Goal: Information Seeking & Learning: Check status

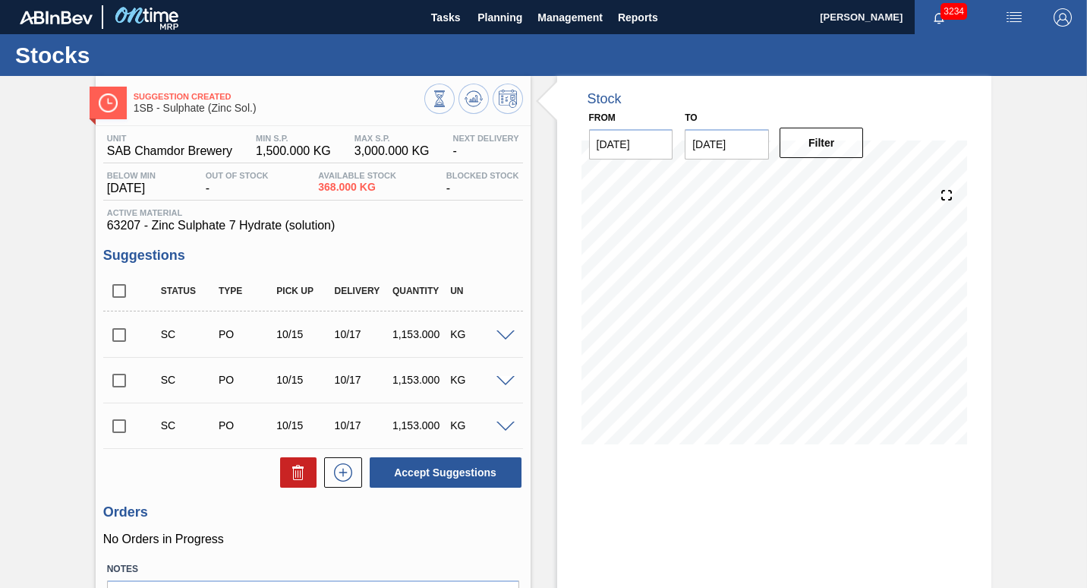
click at [955, 12] on span "3234" at bounding box center [954, 11] width 27 height 17
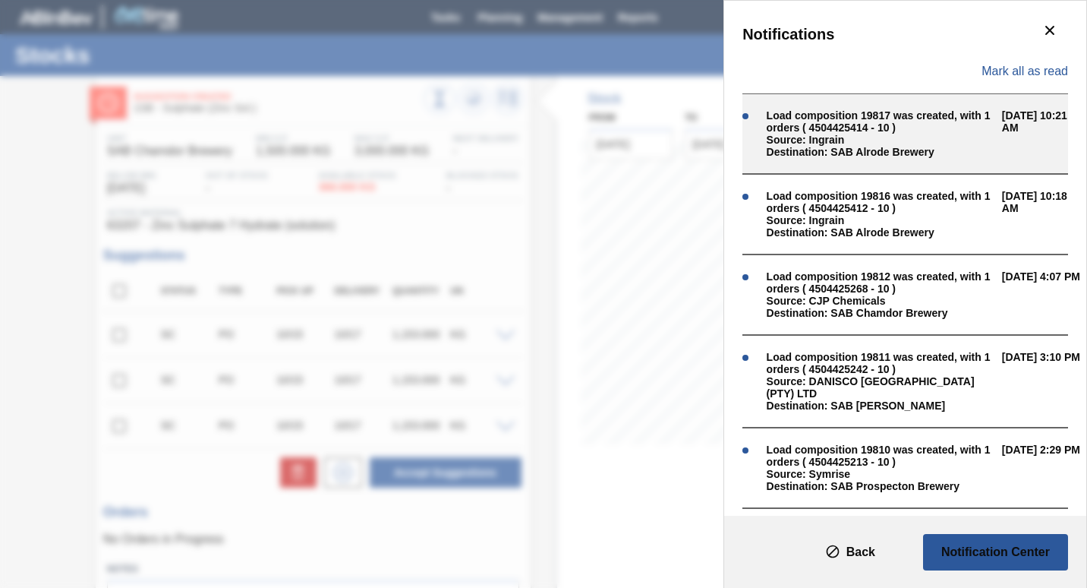
click at [964, 143] on div "Source: Ingrain" at bounding box center [881, 140] width 228 height 12
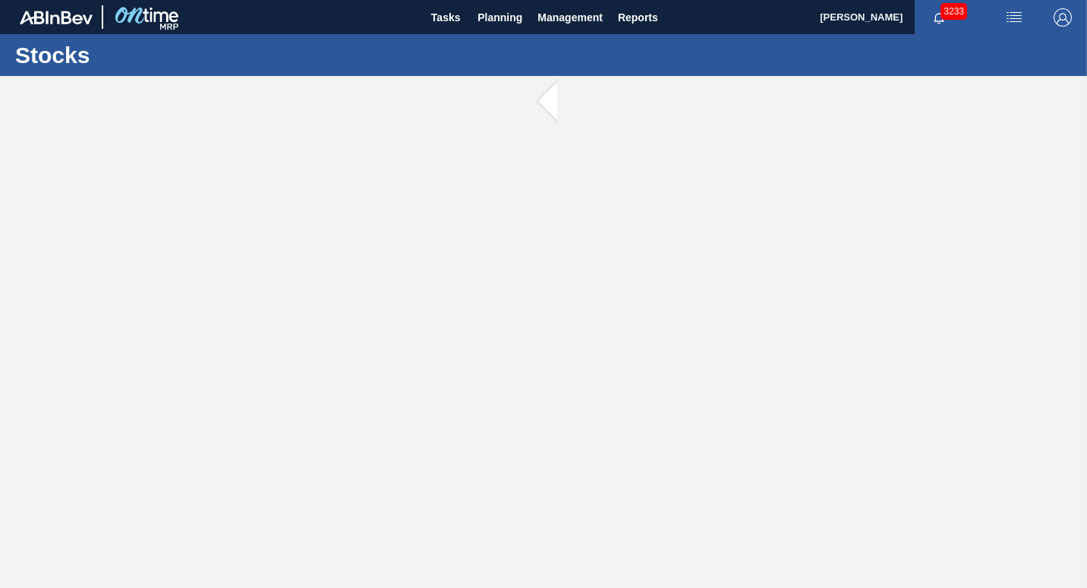
click at [952, 14] on span "3233" at bounding box center [954, 11] width 27 height 17
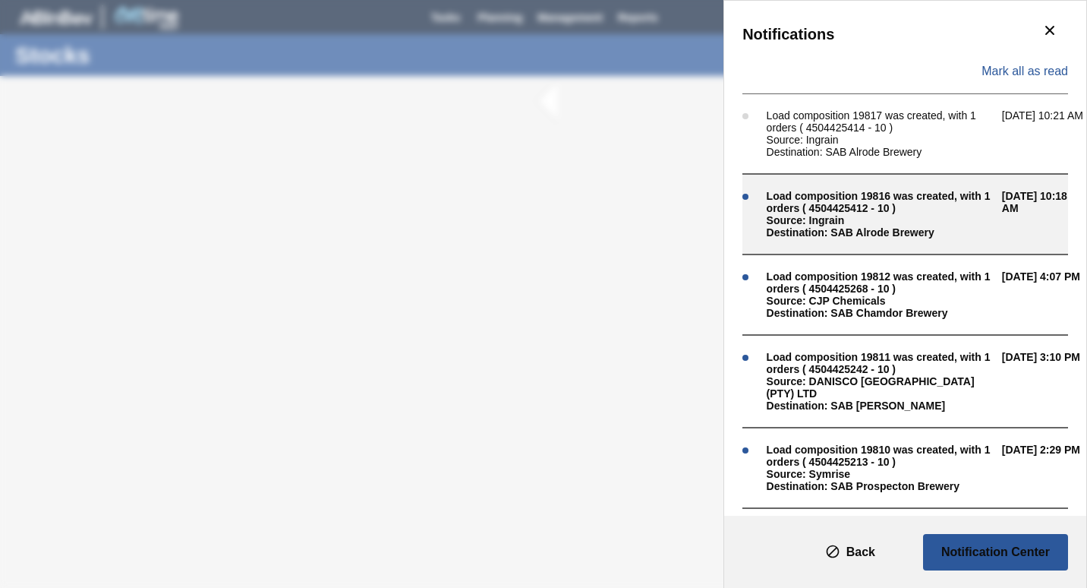
click at [944, 213] on div "Load composition 19816 was created, with 1 orders ( 4504425412 - 10 )" at bounding box center [881, 202] width 228 height 24
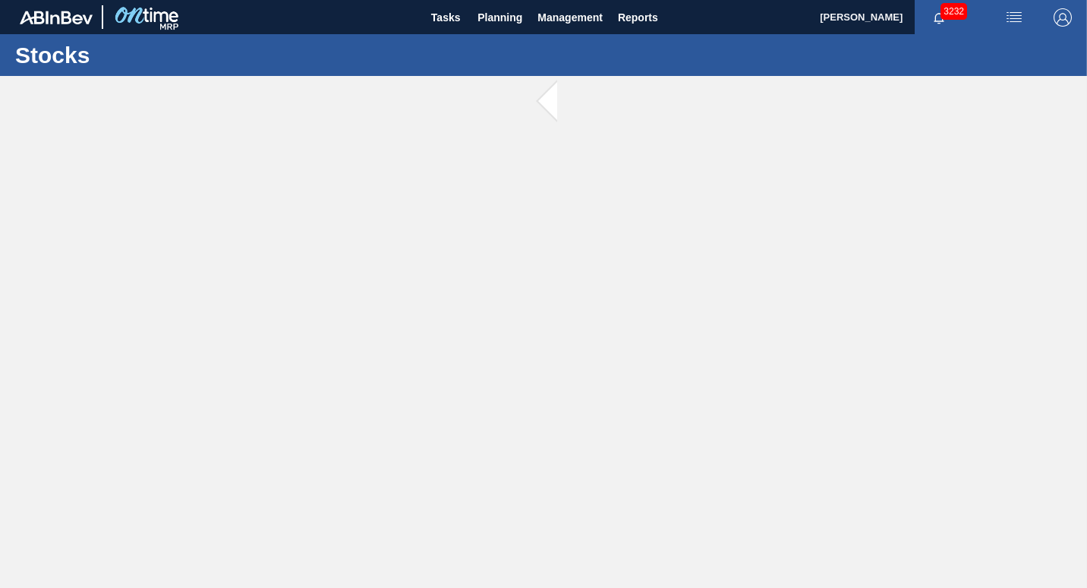
click at [943, 12] on span "3232" at bounding box center [954, 11] width 27 height 17
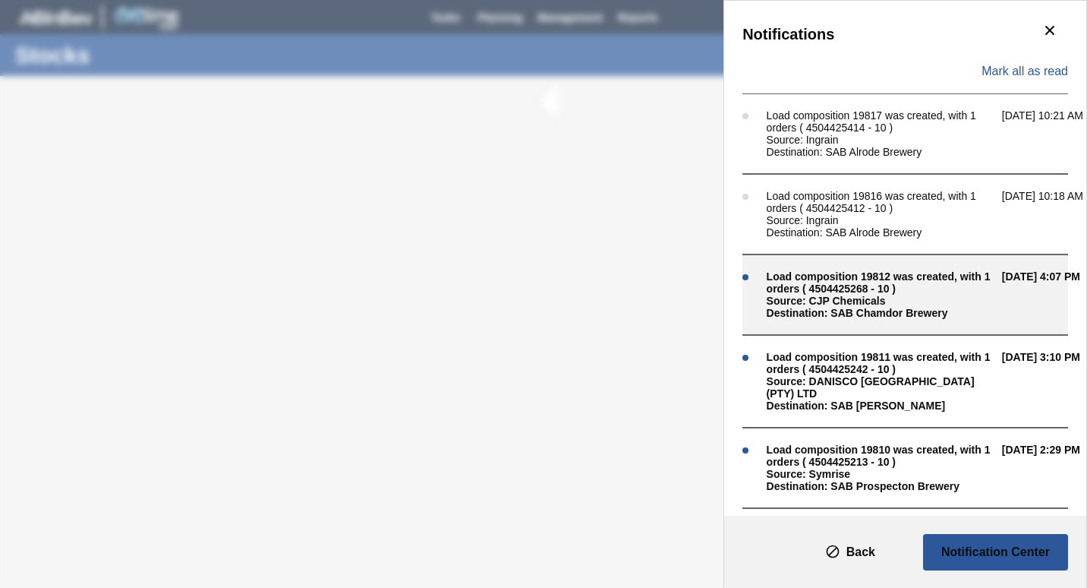
click at [914, 294] on div "Load composition 19812 was created, with 1 orders ( 4504425268 - 10 )" at bounding box center [881, 282] width 228 height 24
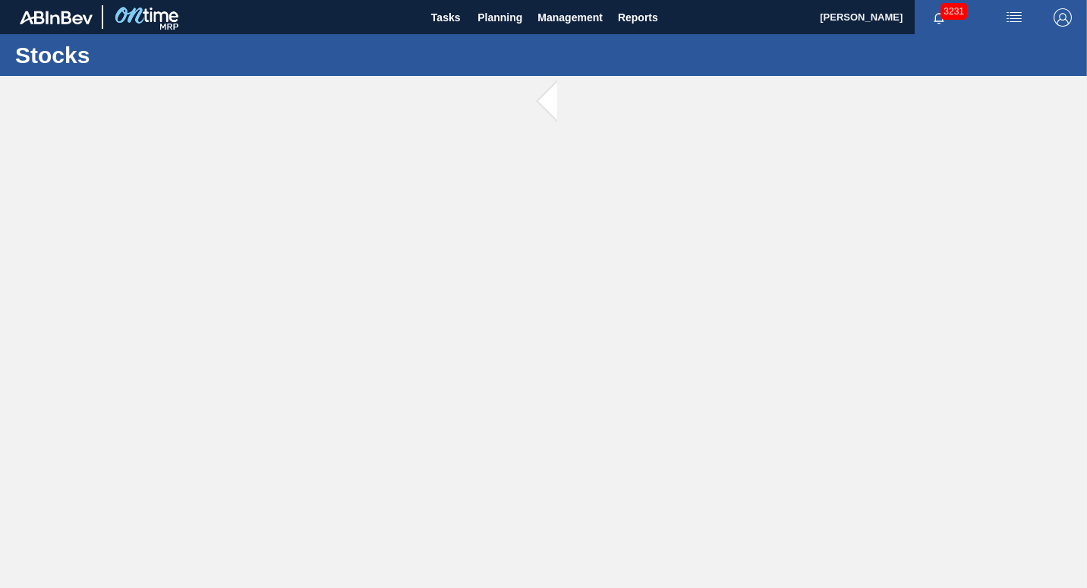
click at [954, 16] on span "3231" at bounding box center [954, 11] width 27 height 17
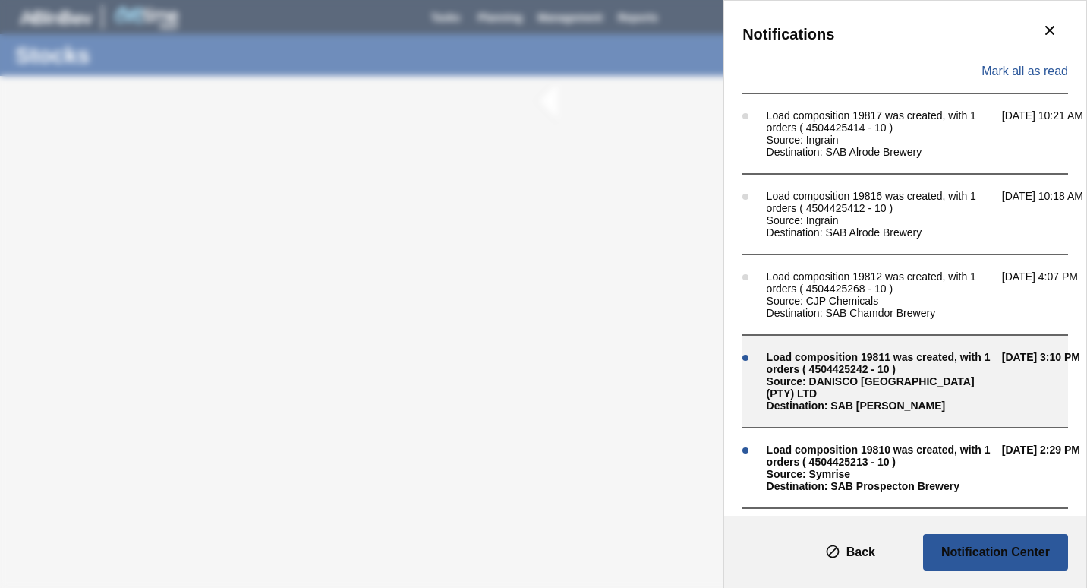
click at [1002, 387] on span "[DATE] 3:10 PM" at bounding box center [1042, 381] width 81 height 61
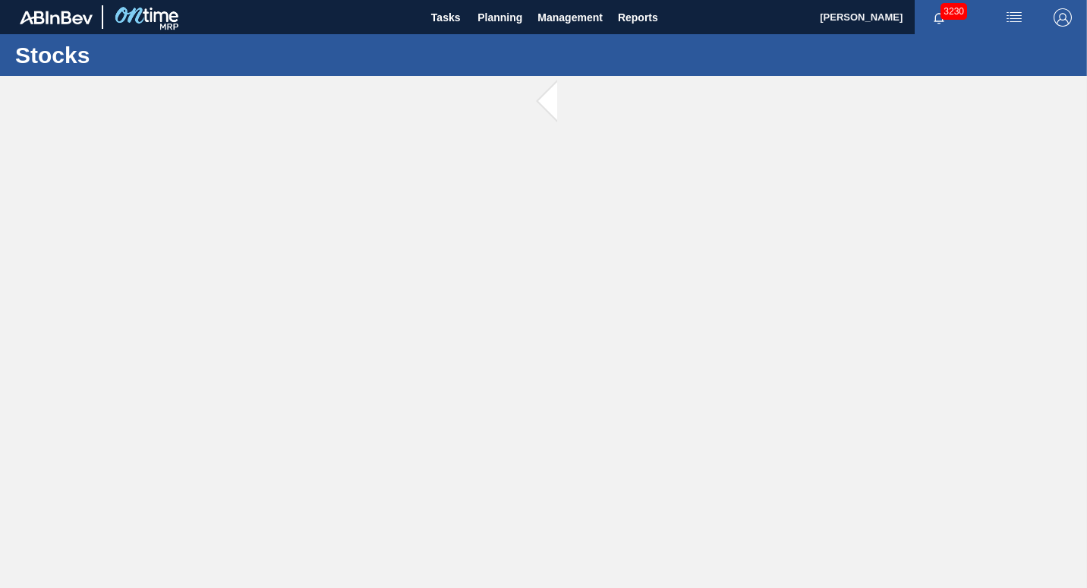
click at [948, 14] on span "3230" at bounding box center [954, 11] width 27 height 17
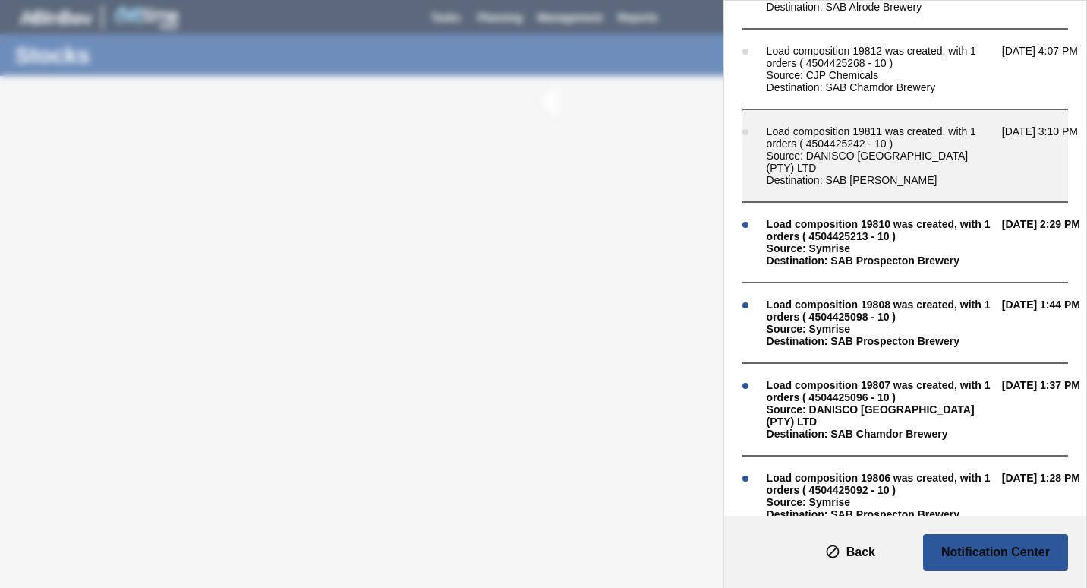
scroll to position [228, 0]
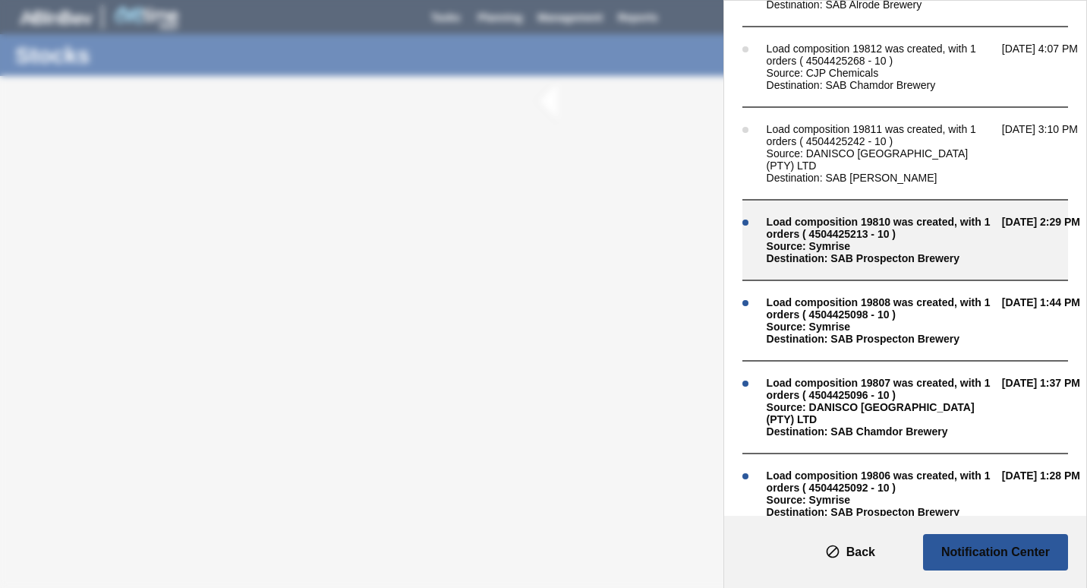
click at [954, 226] on div "Load composition 19810 was created, with 1 orders ( 4504425213 - 10 )" at bounding box center [881, 228] width 228 height 24
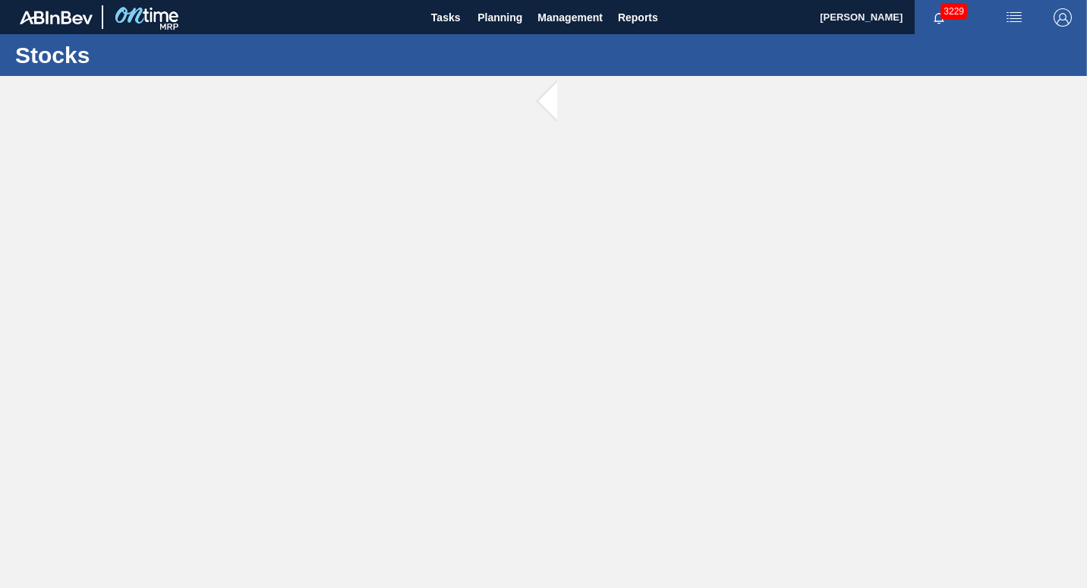
click at [942, 14] on span "3229" at bounding box center [954, 11] width 27 height 17
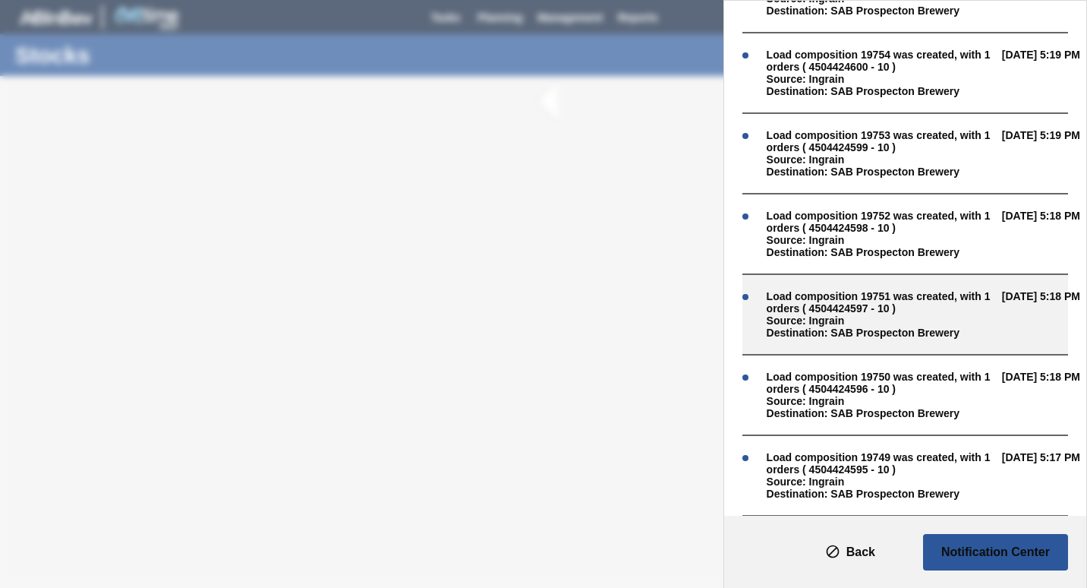
scroll to position [1986, 0]
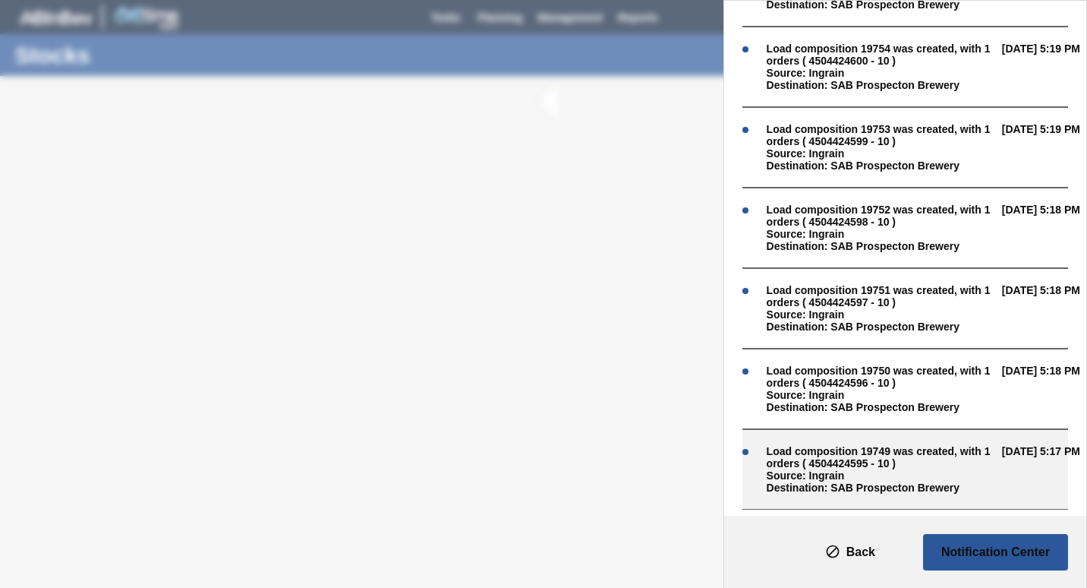
click at [915, 456] on div "Load composition 19749 was created, with 1 orders ( 4504424595 - 10 )" at bounding box center [881, 457] width 228 height 24
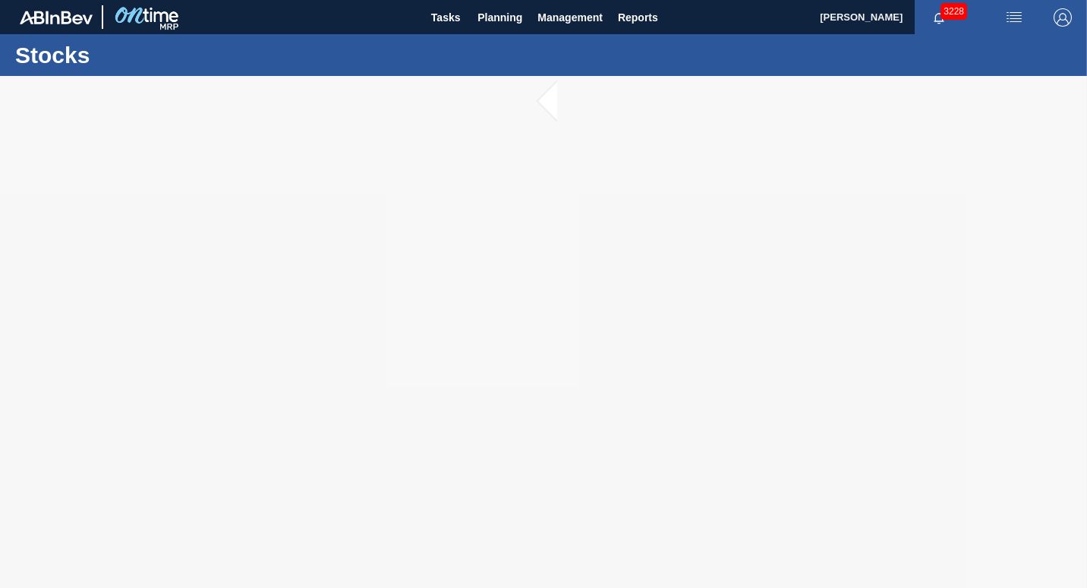
click at [946, 12] on span "3228" at bounding box center [954, 11] width 27 height 17
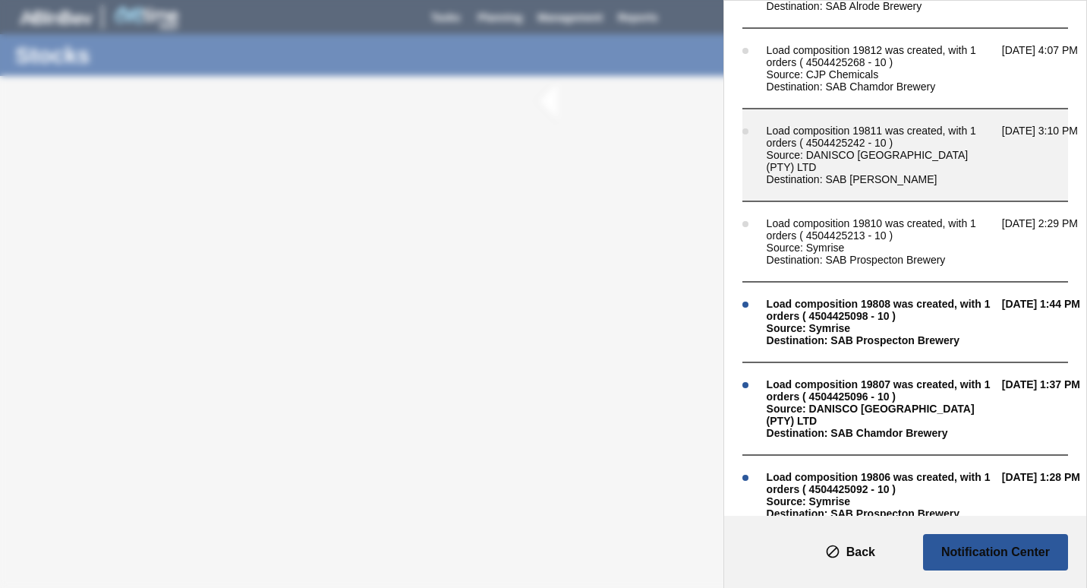
scroll to position [228, 0]
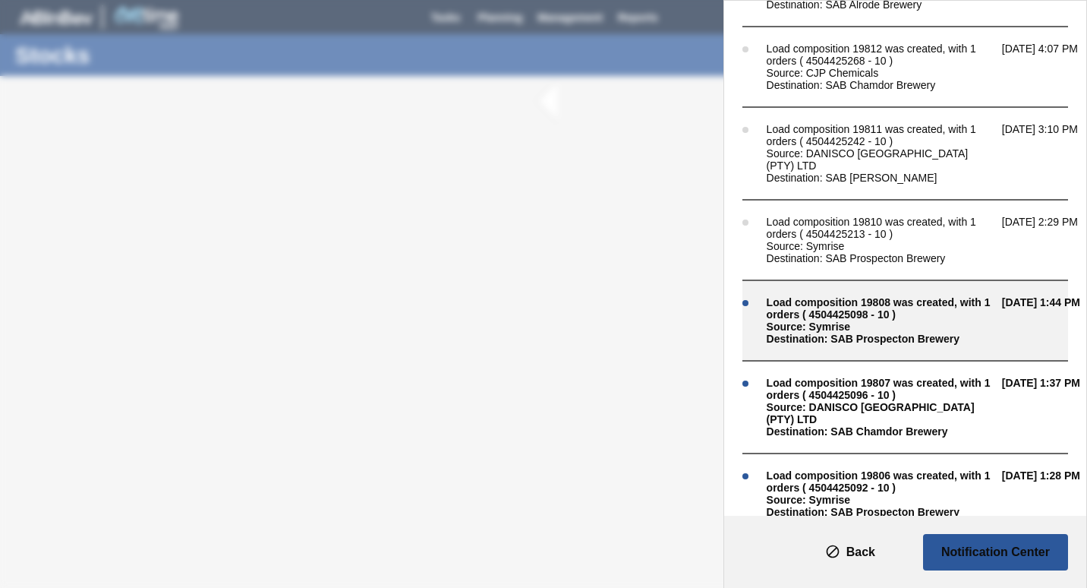
click at [939, 320] on div "Source: Symrise" at bounding box center [881, 326] width 228 height 12
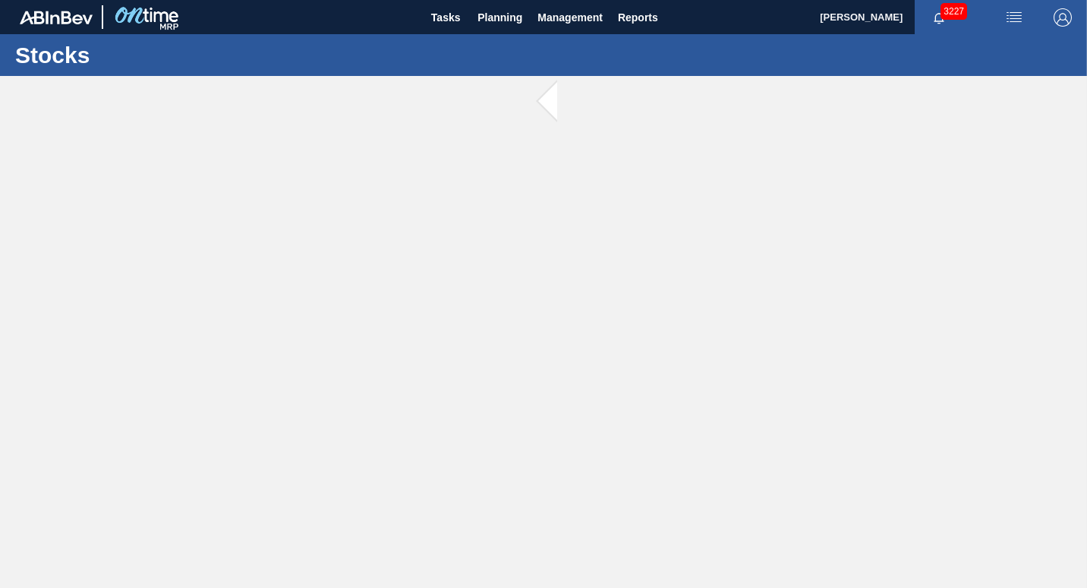
click at [957, 12] on span "3227" at bounding box center [954, 11] width 27 height 17
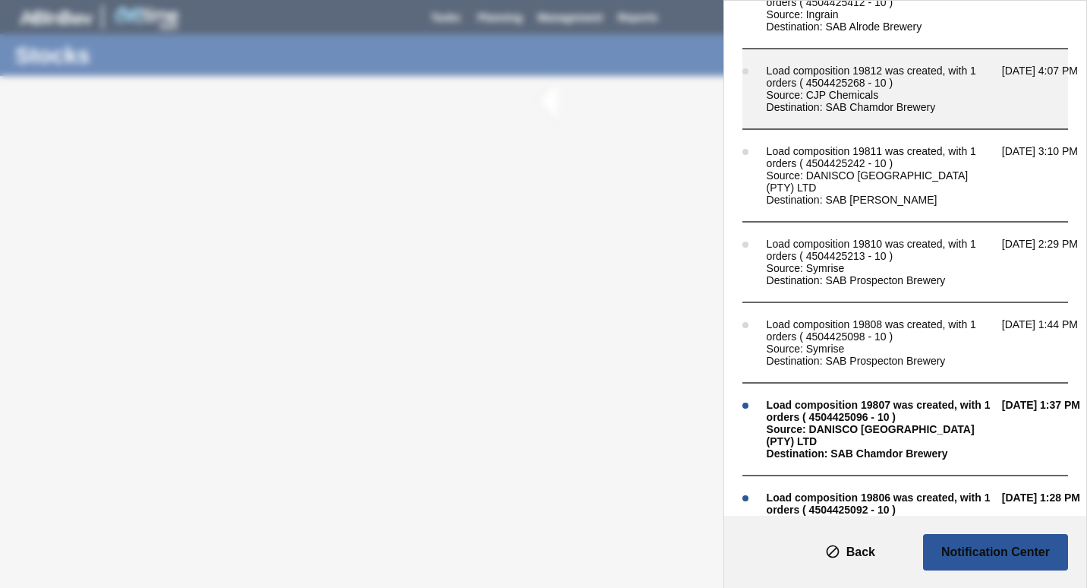
scroll to position [304, 0]
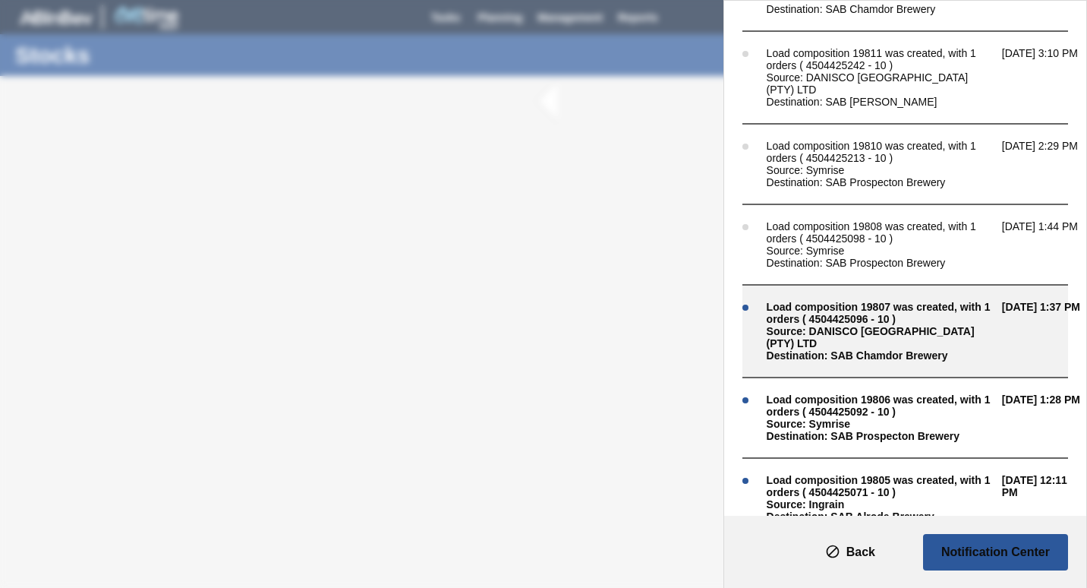
click at [937, 325] on div "Source: DANISCO [GEOGRAPHIC_DATA] (PTY) LTD" at bounding box center [881, 337] width 228 height 24
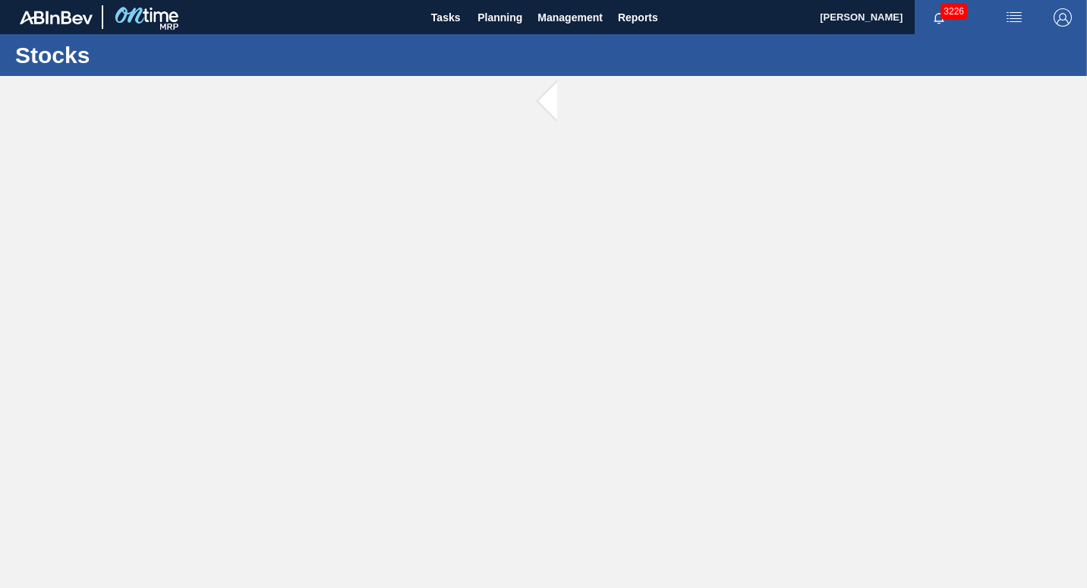
click at [957, 11] on span "3226" at bounding box center [954, 11] width 27 height 17
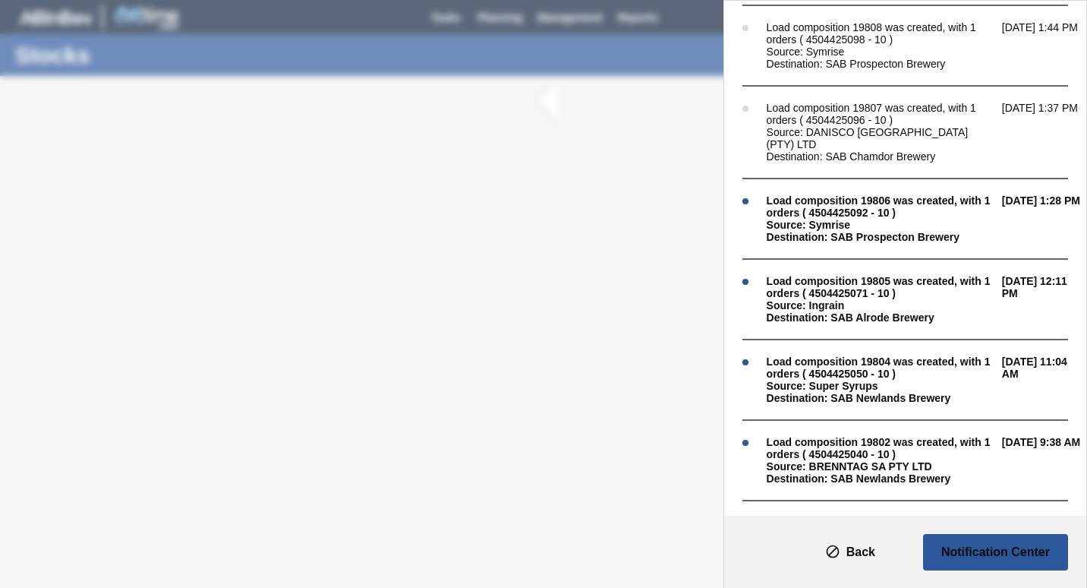
scroll to position [607, 0]
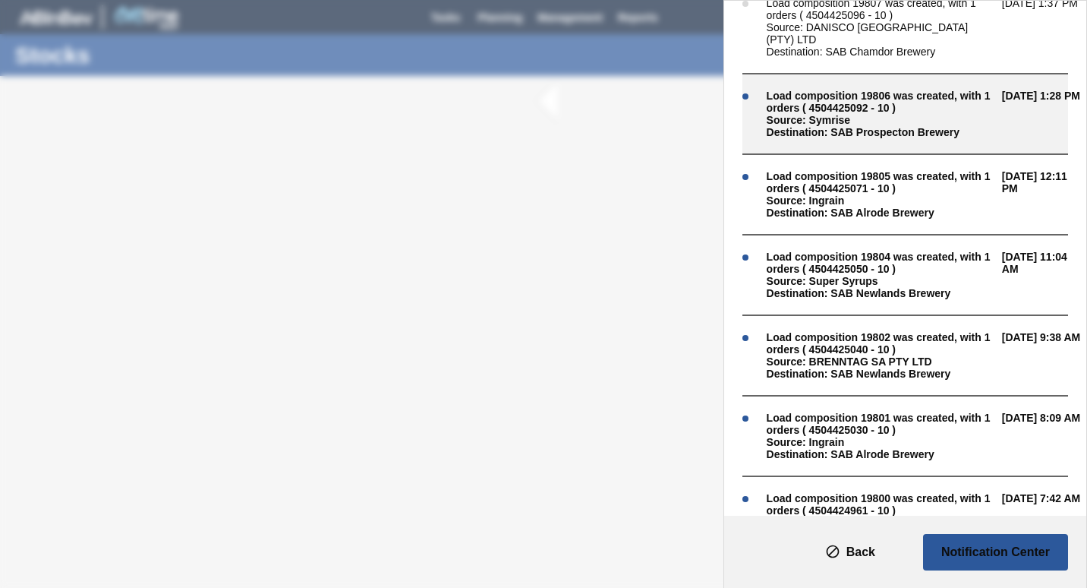
click at [933, 102] on span "Load composition 19806 was created, with 1 orders ( 4504425092 - 10 ) Source: S…" at bounding box center [881, 114] width 228 height 49
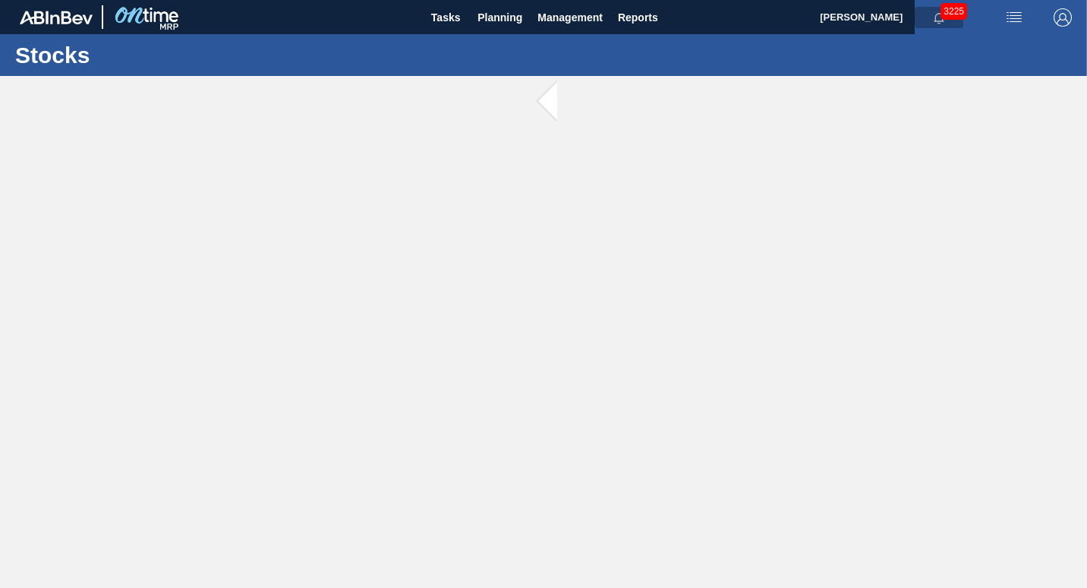
drag, startPoint x: 0, startPoint y: 0, endPoint x: 939, endPoint y: 11, distance: 939.3
click at [939, 11] on span "button" at bounding box center [939, 17] width 12 height 12
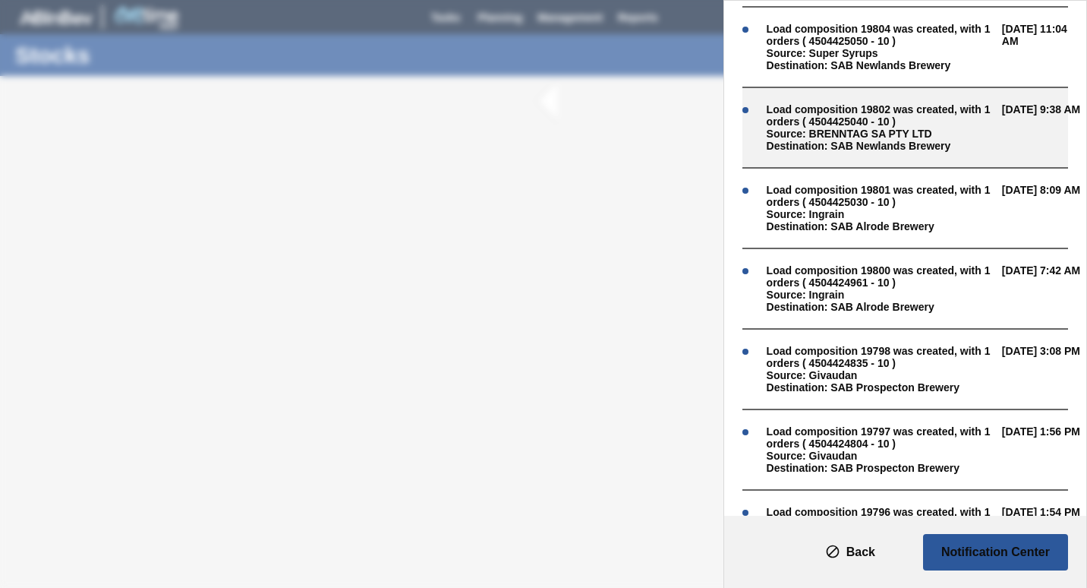
scroll to position [683, 0]
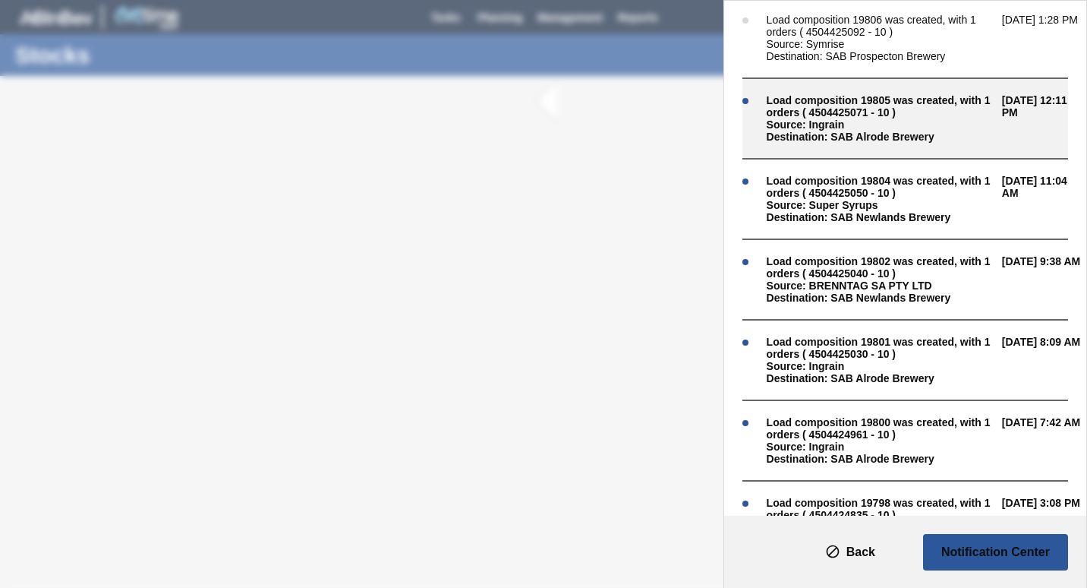
click at [927, 118] on div "Source: Ingrain" at bounding box center [881, 124] width 228 height 12
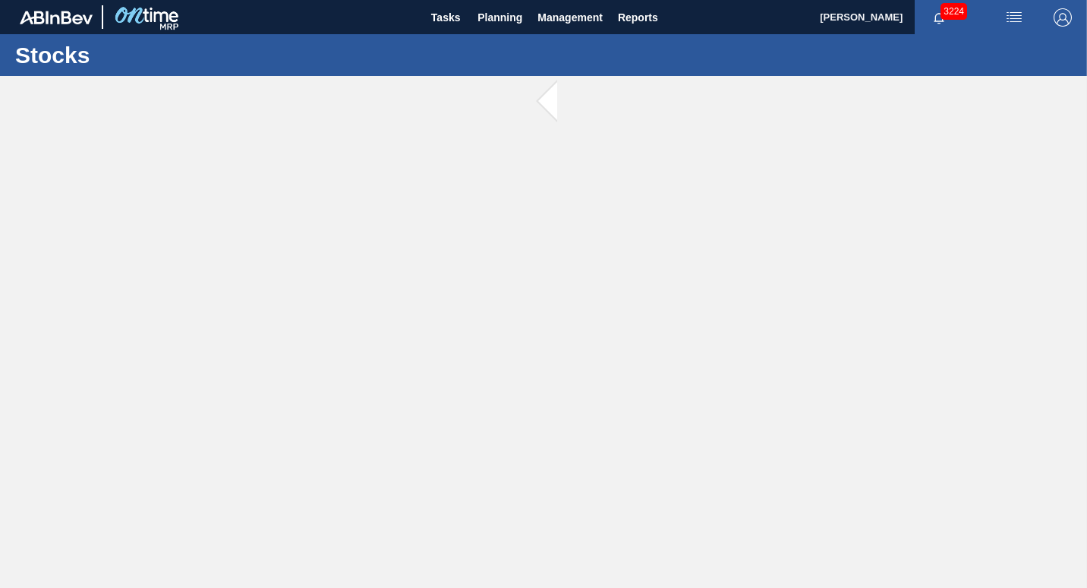
click at [961, 12] on span "3224" at bounding box center [954, 11] width 27 height 17
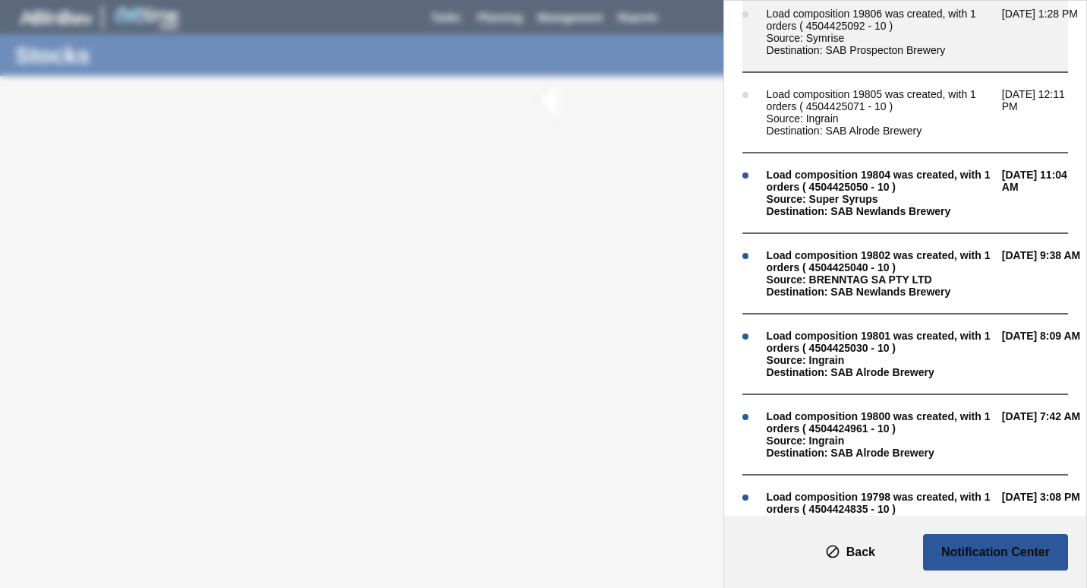
scroll to position [759, 0]
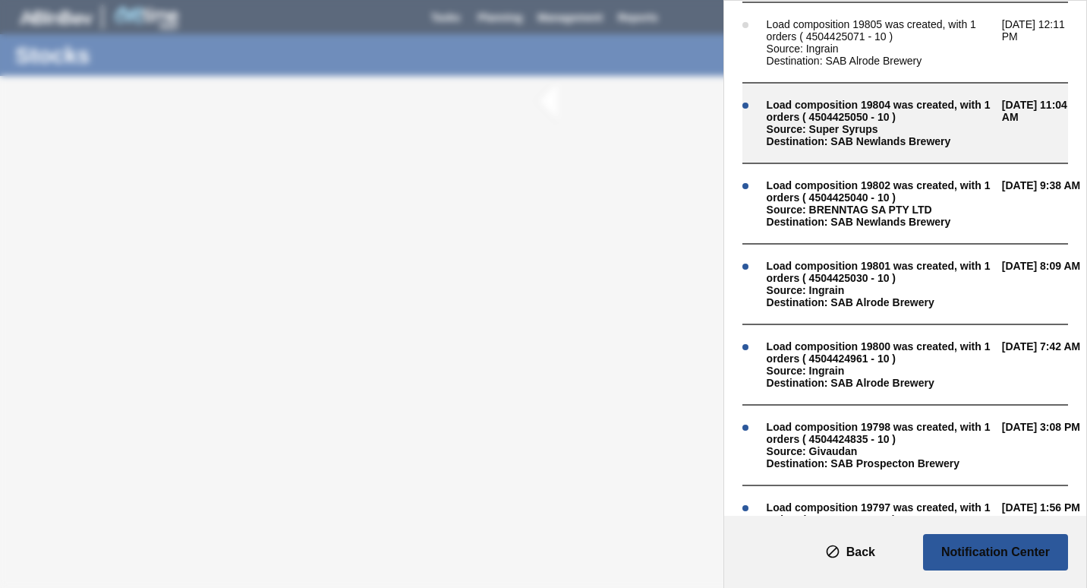
click at [970, 123] on div "Source: Super Syrups" at bounding box center [881, 129] width 228 height 12
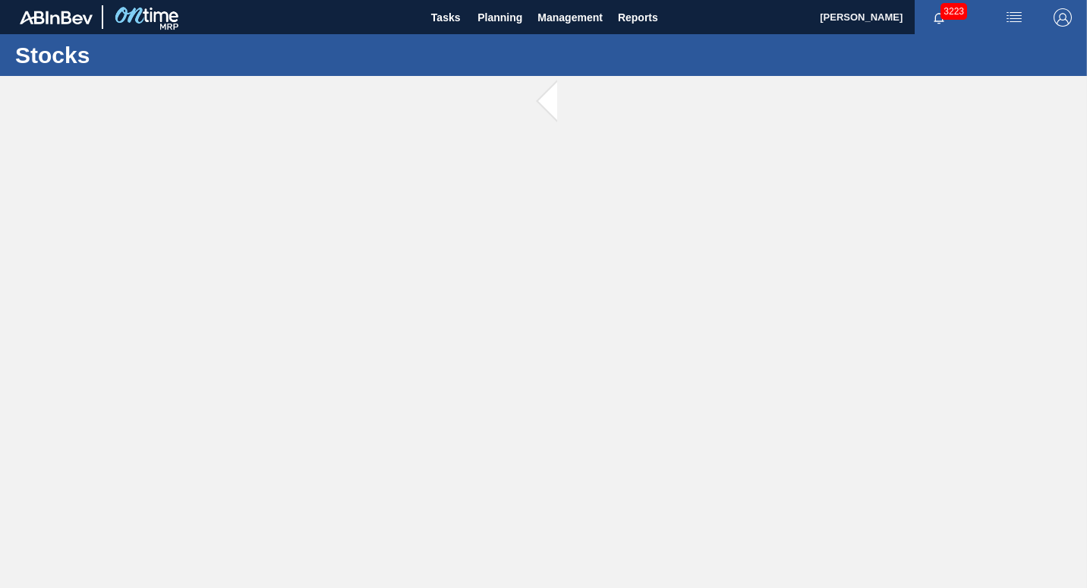
click at [954, 12] on span "3223" at bounding box center [954, 11] width 27 height 17
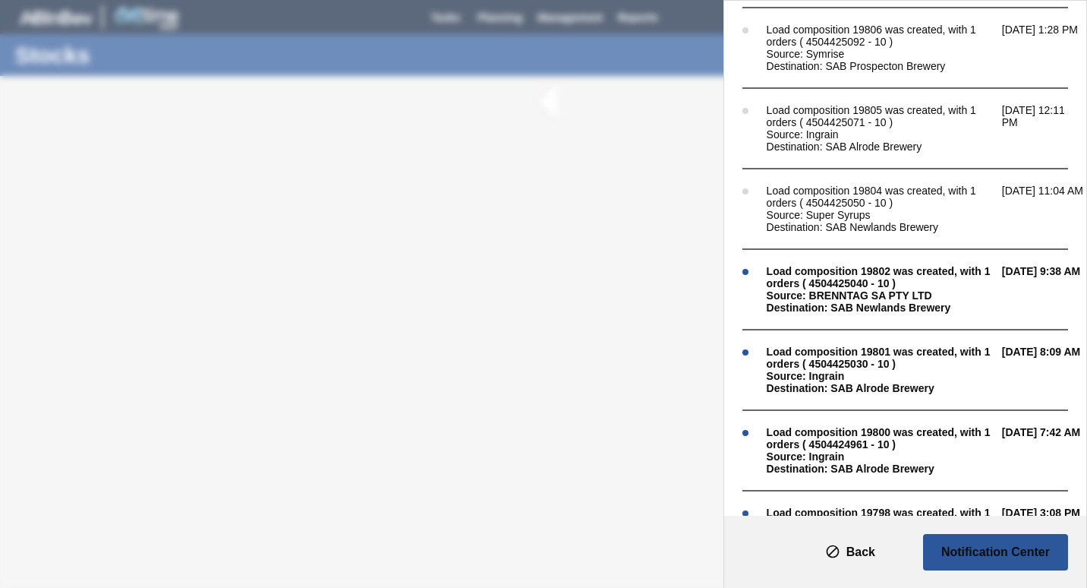
scroll to position [759, 0]
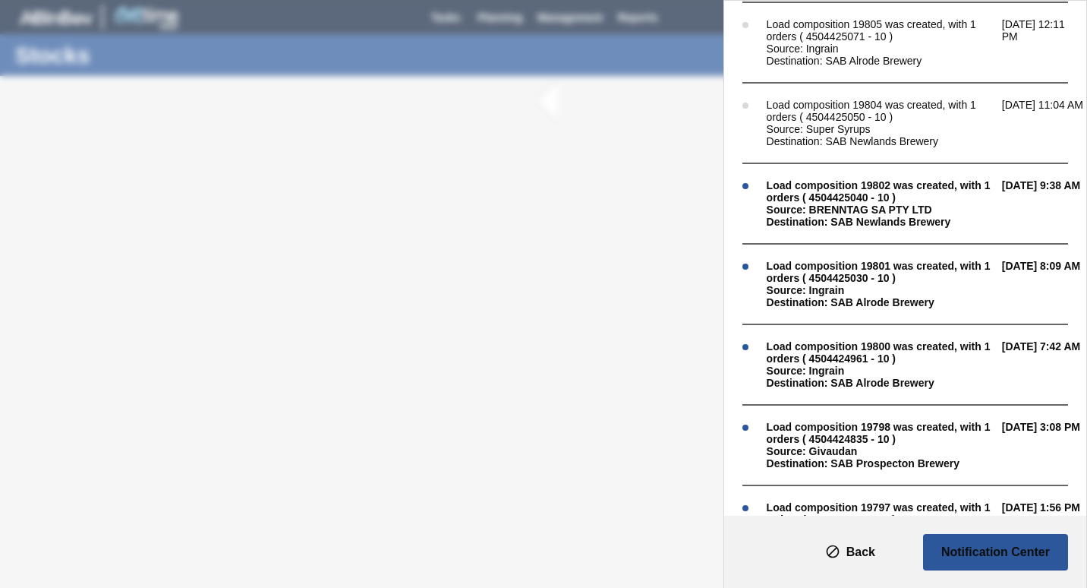
click at [1013, 179] on span "[DATE] 9:38 AM" at bounding box center [1042, 203] width 81 height 49
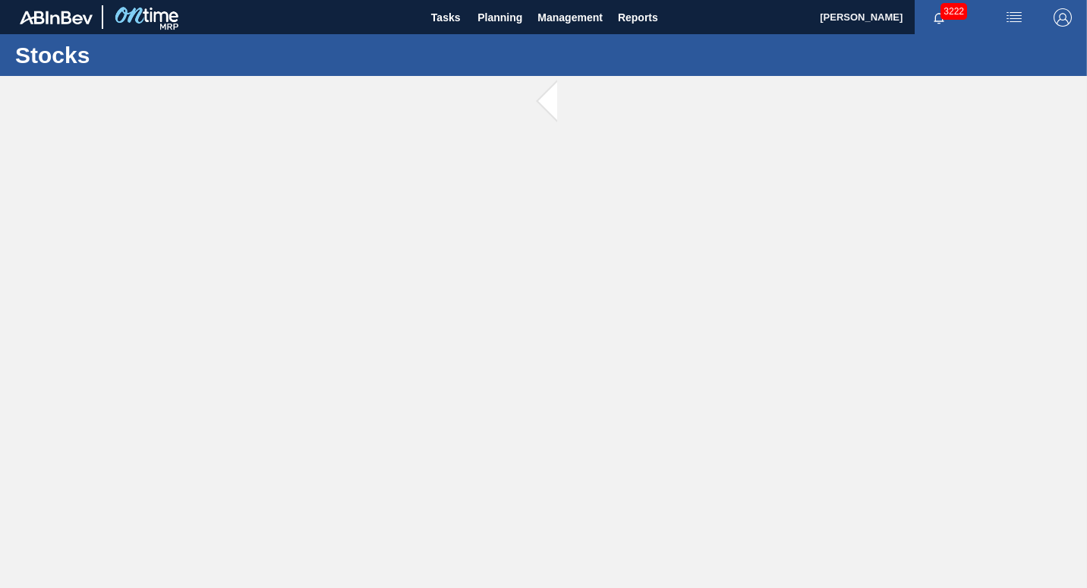
click at [960, 8] on span "3222" at bounding box center [954, 11] width 27 height 17
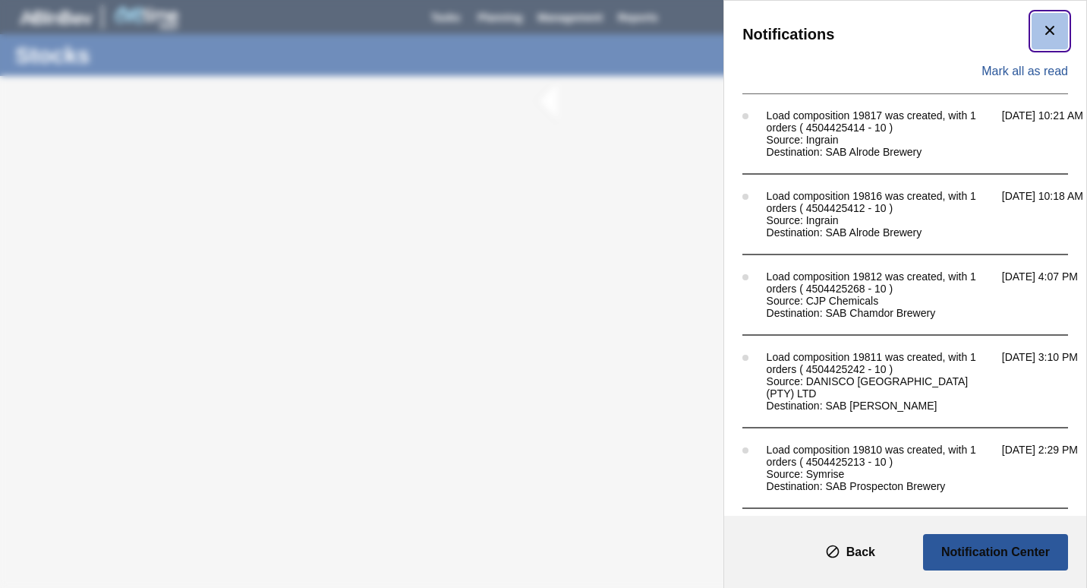
click at [1046, 33] on icon "botão de ícone" at bounding box center [1050, 30] width 18 height 18
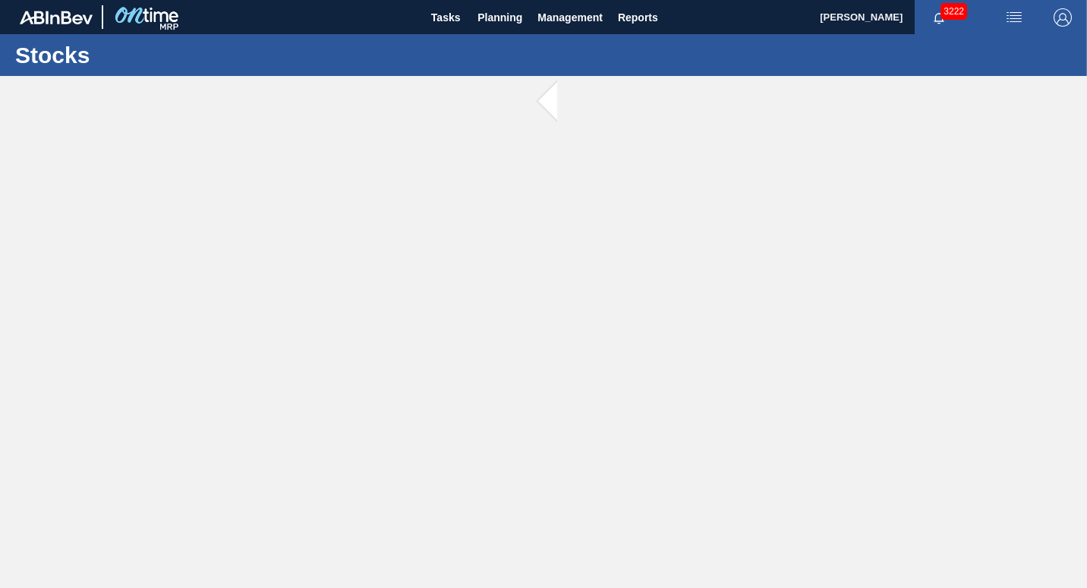
click at [962, 14] on span "3222" at bounding box center [954, 11] width 27 height 17
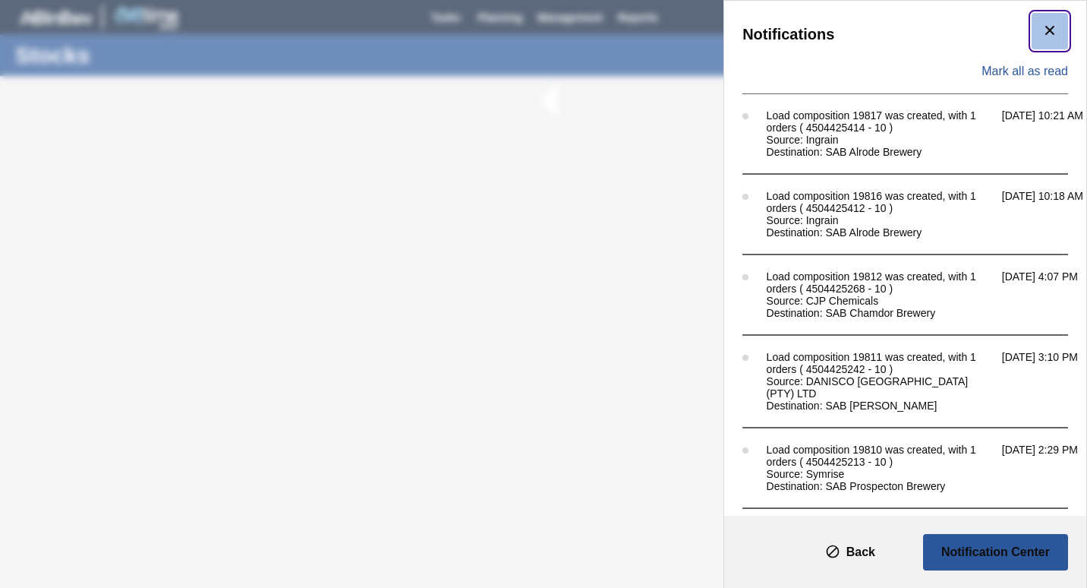
click at [1044, 30] on icon "botão de ícone" at bounding box center [1050, 30] width 18 height 18
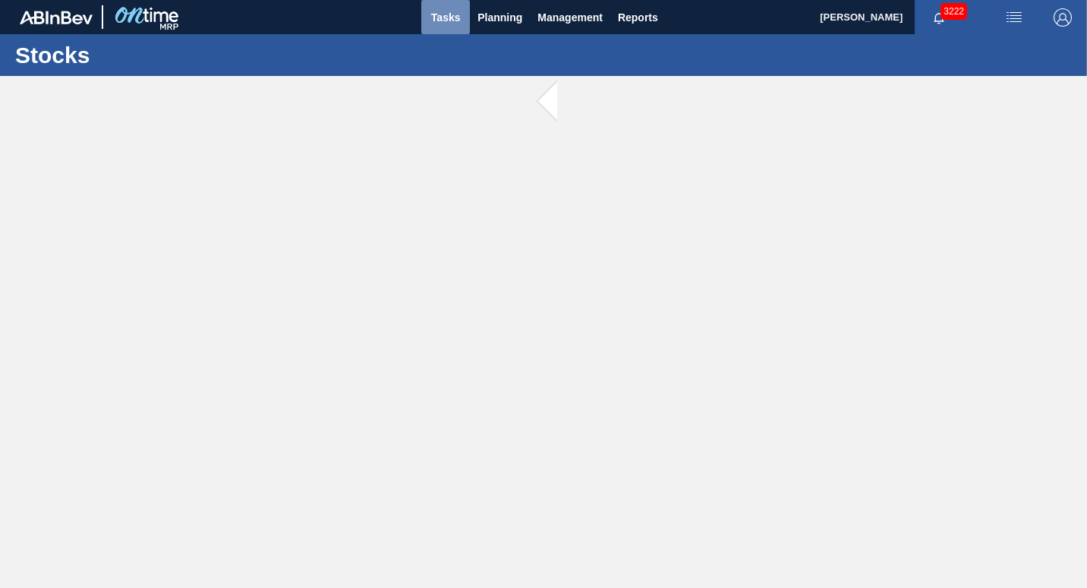
click at [453, 24] on span "Tasks" at bounding box center [445, 17] width 33 height 18
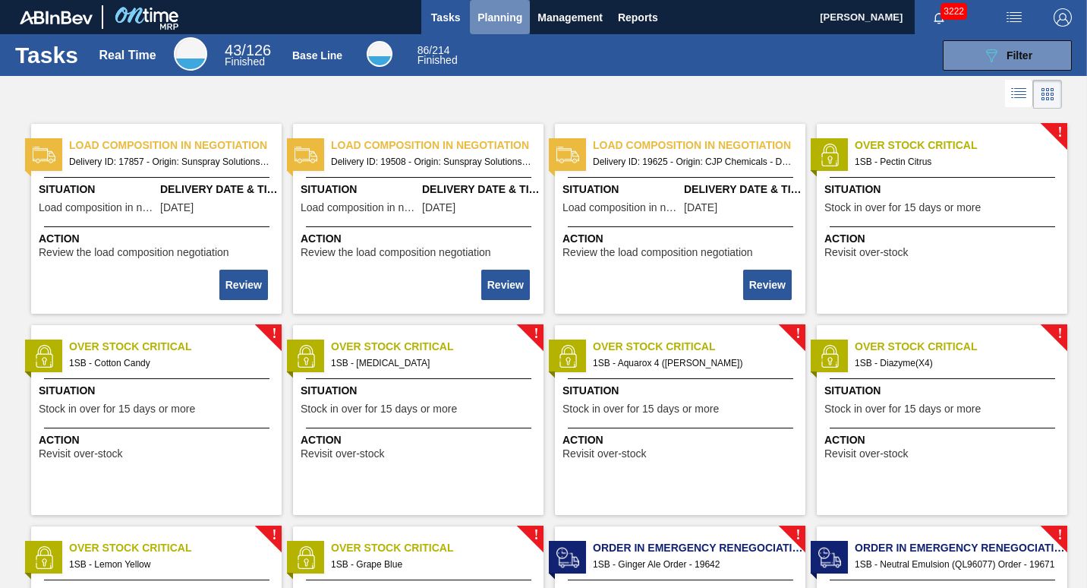
click at [503, 27] on button "Planning" at bounding box center [500, 17] width 60 height 34
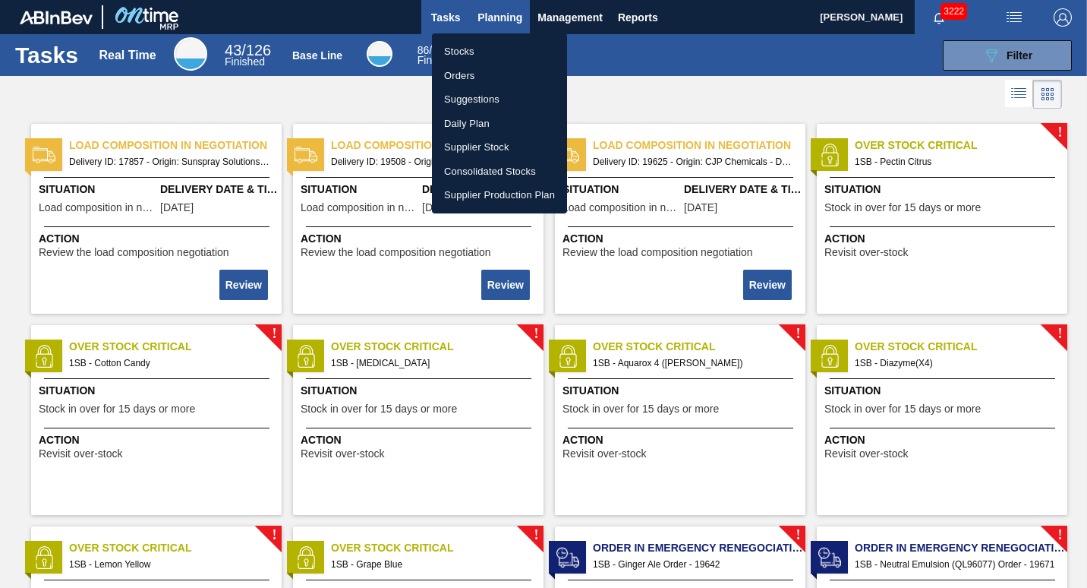
click at [503, 27] on div at bounding box center [543, 294] width 1087 height 588
